Goal: Task Accomplishment & Management: Manage account settings

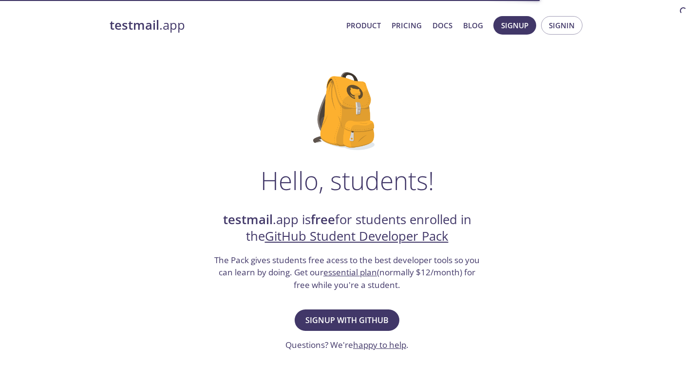
click at [547, 27] on button "Signin" at bounding box center [561, 25] width 41 height 18
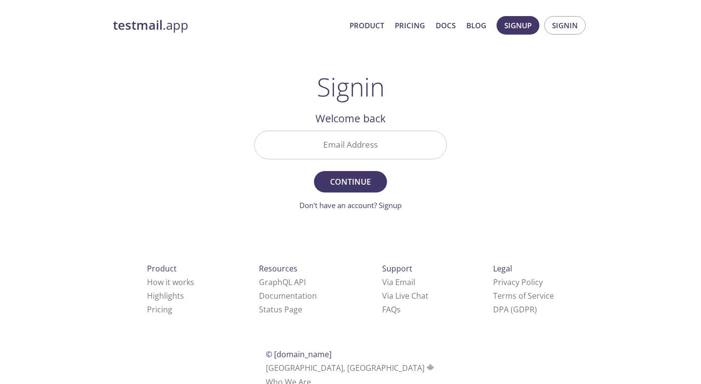
click at [388, 156] on input "Email Address" at bounding box center [351, 145] width 192 height 28
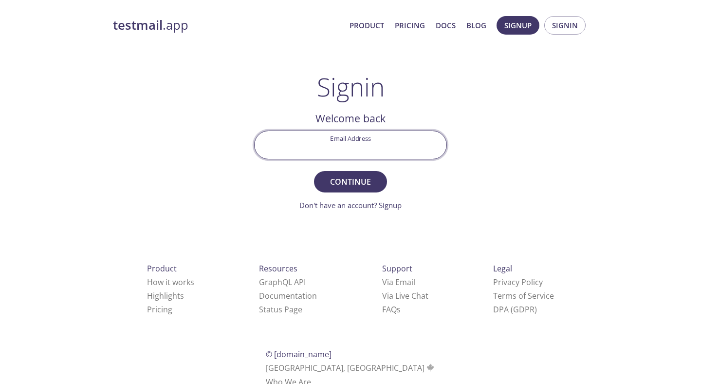
click at [387, 155] on input "Email Address" at bounding box center [351, 145] width 192 height 28
type input "[EMAIL_ADDRESS][DOMAIN_NAME]"
click at [360, 174] on button "Continue" at bounding box center [350, 181] width 73 height 21
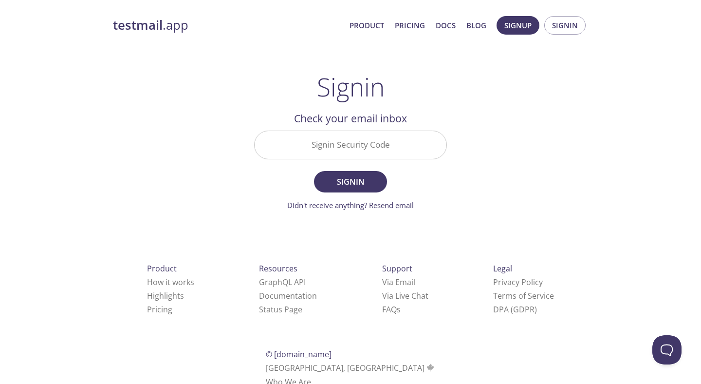
click at [368, 155] on input "Signin Security Code" at bounding box center [351, 145] width 192 height 28
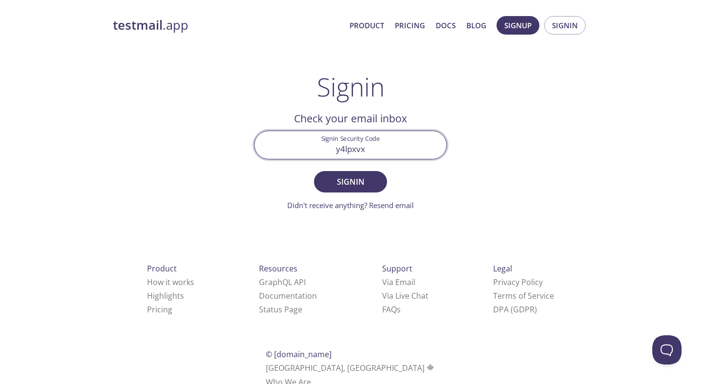
type input "y4lpxvx"
click at [314, 171] on button "Signin" at bounding box center [350, 181] width 73 height 21
